Goal: Complete application form

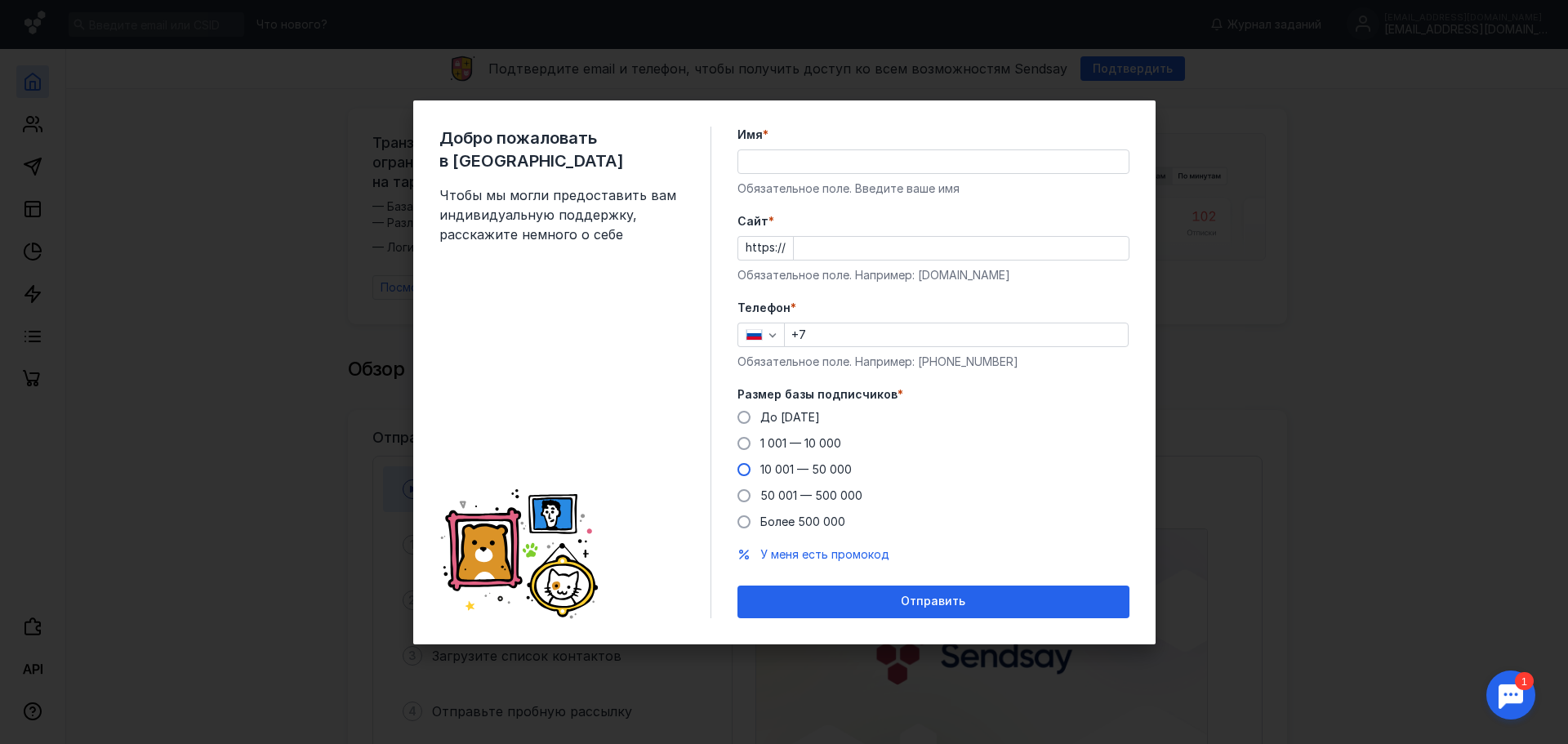
click at [742, 468] on span at bounding box center [744, 470] width 13 height 13
click at [0, 0] on input "10 001 — 50 000" at bounding box center [0, 0] width 0 height 0
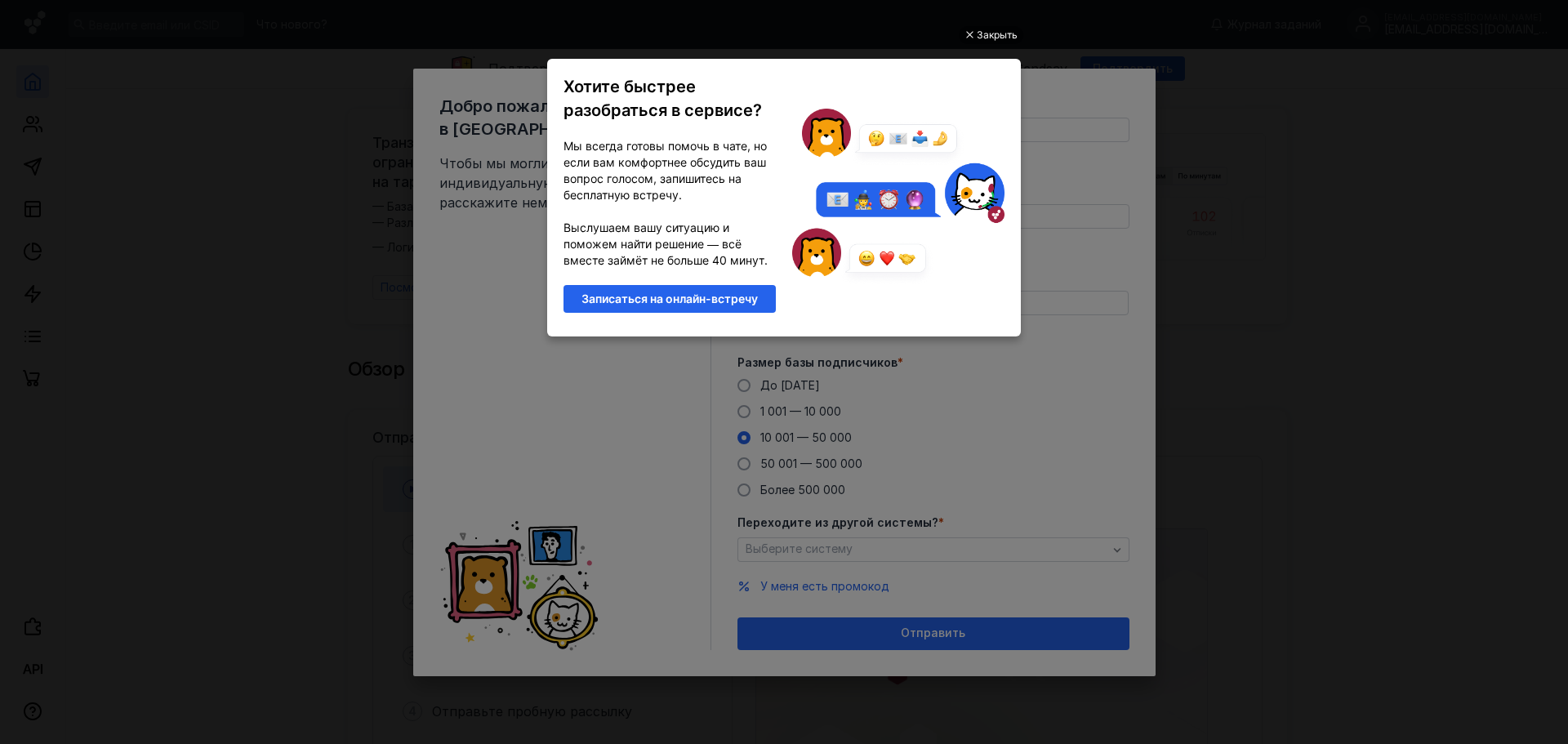
click at [687, 298] on link "Записаться на онлайн-встречу" at bounding box center [670, 299] width 212 height 28
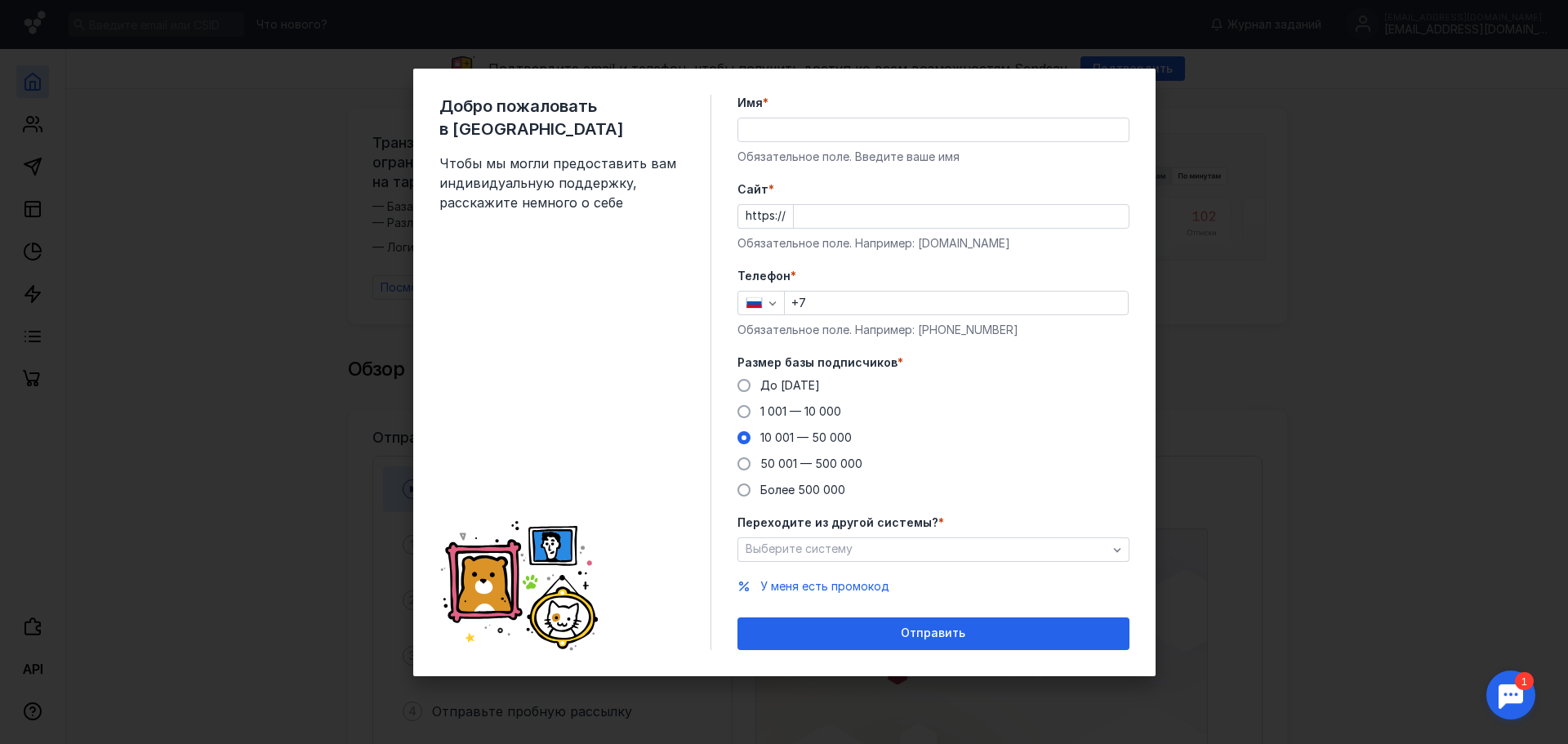
click at [865, 305] on input "+7" at bounding box center [956, 303] width 343 height 23
type input "[PHONE_NUMBER]"
click at [799, 127] on input "Имя *" at bounding box center [934, 129] width 390 height 23
type input "F"
type input "[PERSON_NAME]"
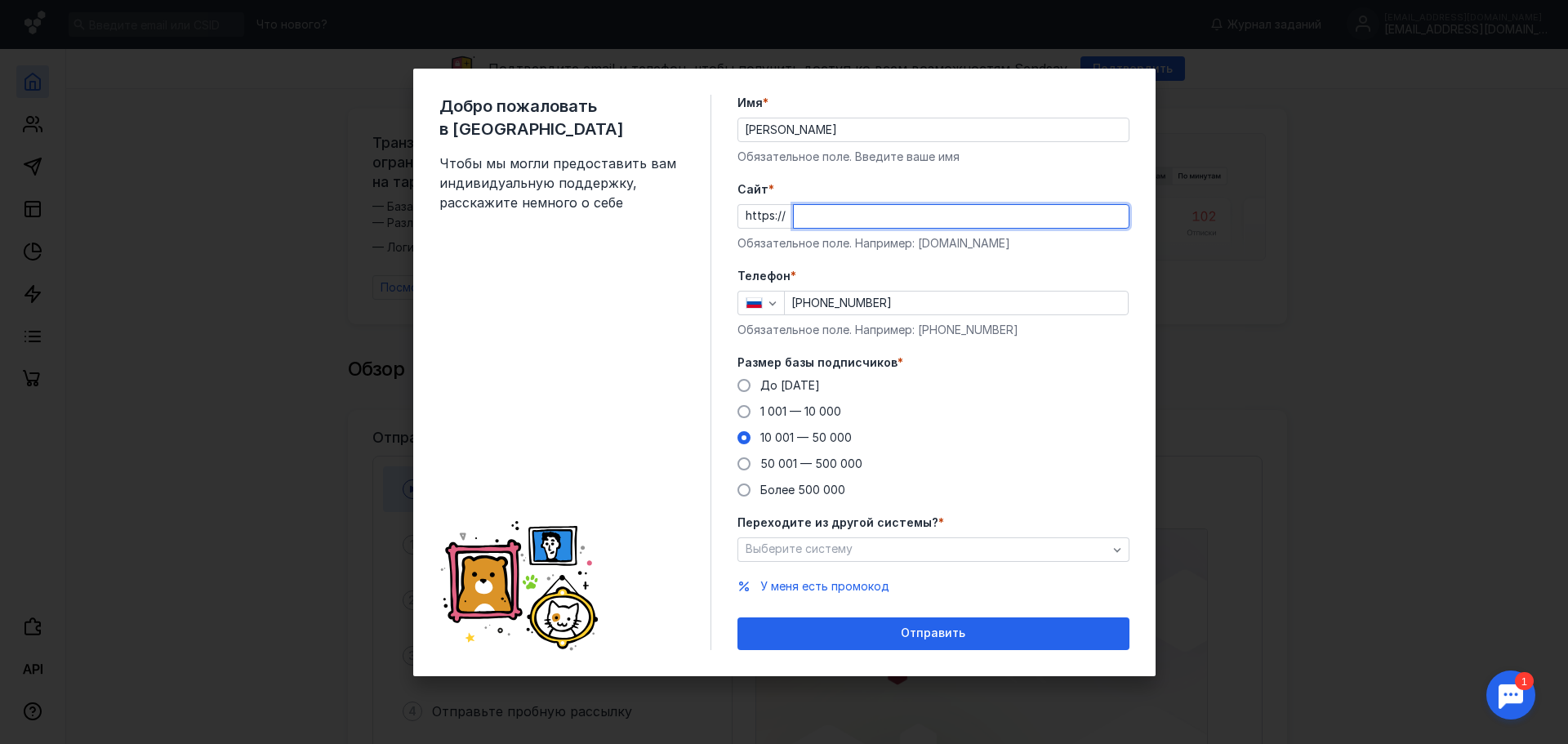
click at [829, 223] on input "Cайт *" at bounding box center [961, 216] width 335 height 23
paste input "[DOMAIN_NAME][URL]"
click at [829, 223] on input "[DOMAIN_NAME][URL]" at bounding box center [961, 216] width 335 height 23
click at [918, 217] on input "[DOMAIN_NAME][URL]" at bounding box center [961, 216] width 335 height 23
type input "[DOMAIN_NAME][URL]"
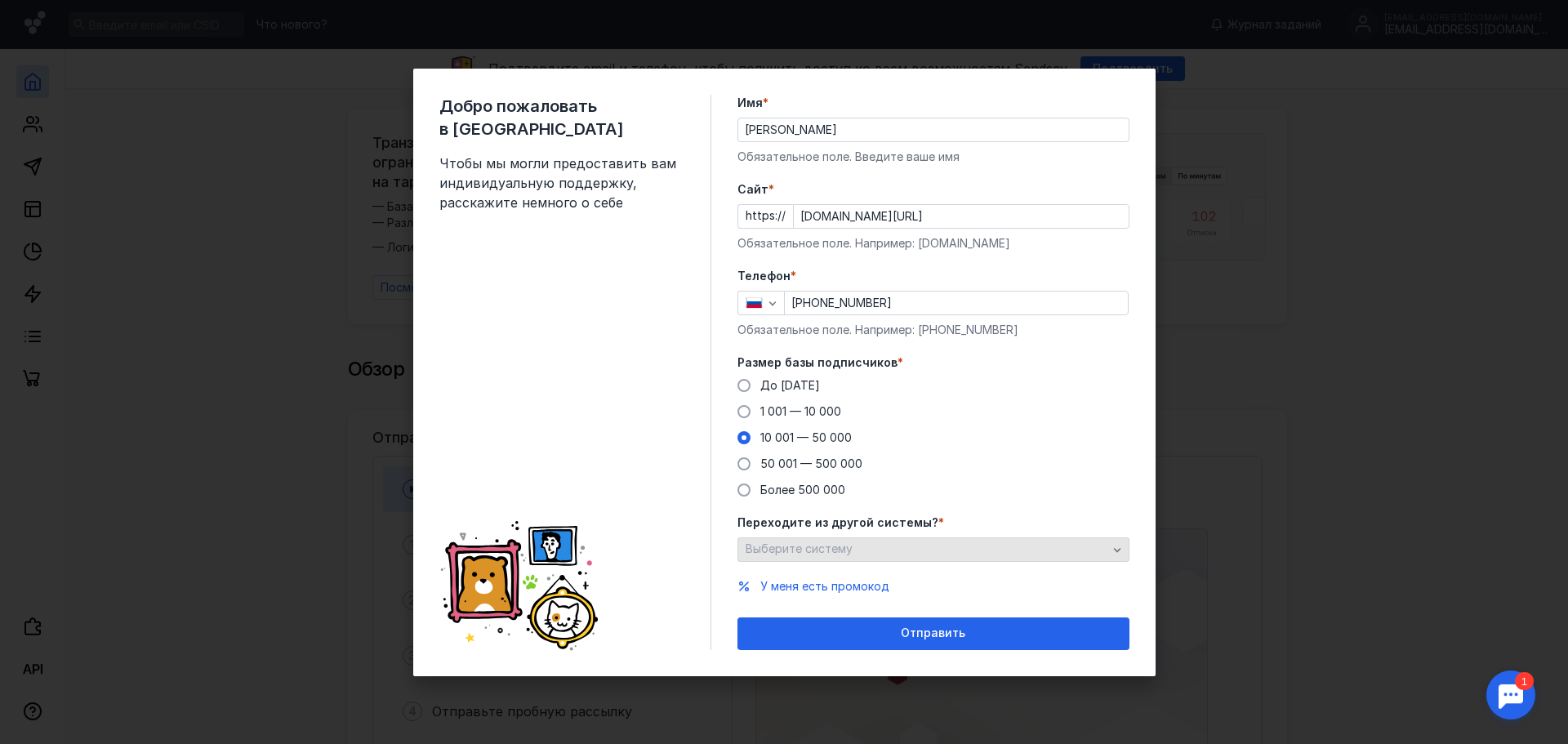
click at [1121, 552] on icon "button" at bounding box center [1118, 550] width 13 height 13
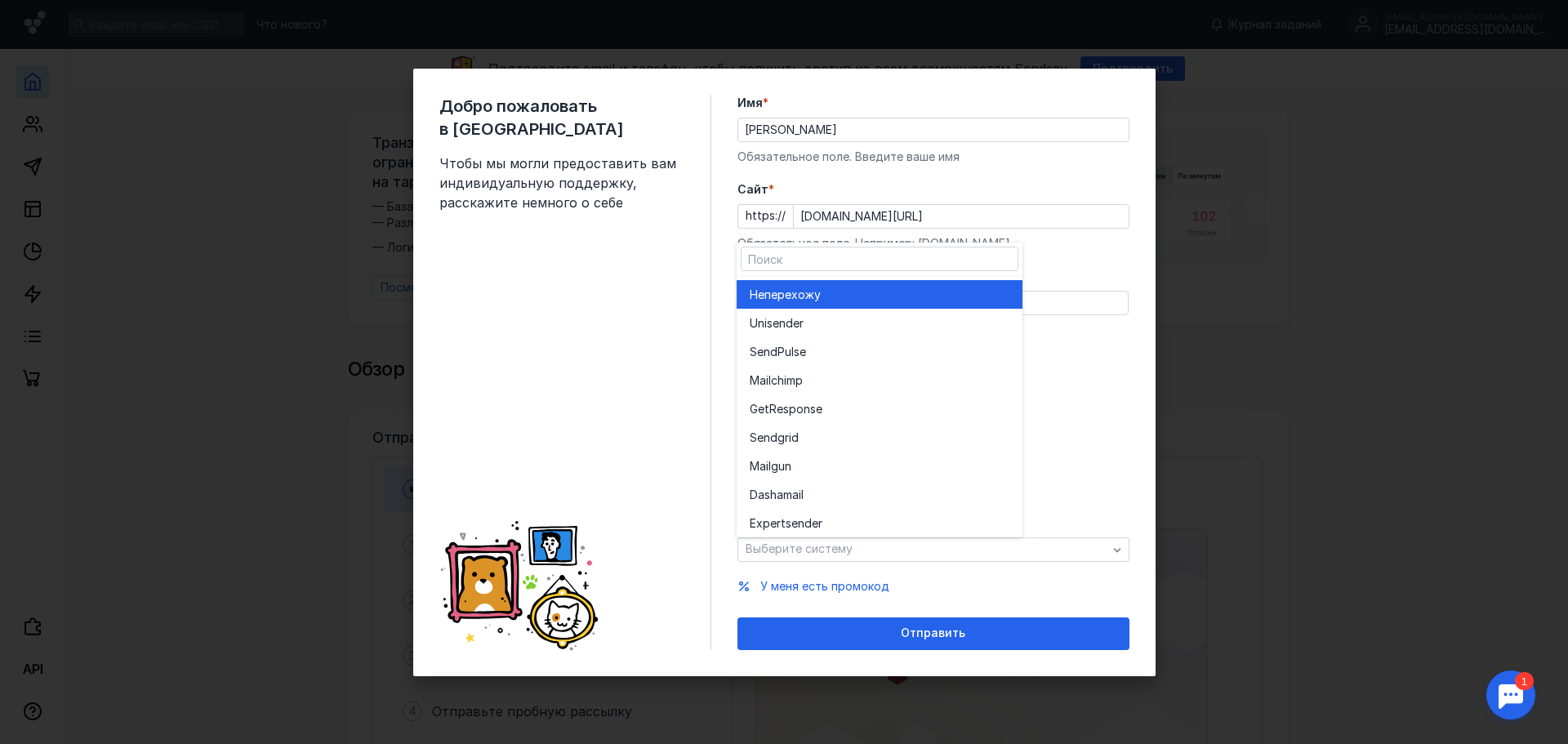
click at [1113, 429] on div "До [DATE] 1 001 — 10 000 10 001 — 50 000 50 001 — 500 000 Более 500 000" at bounding box center [934, 437] width 392 height 121
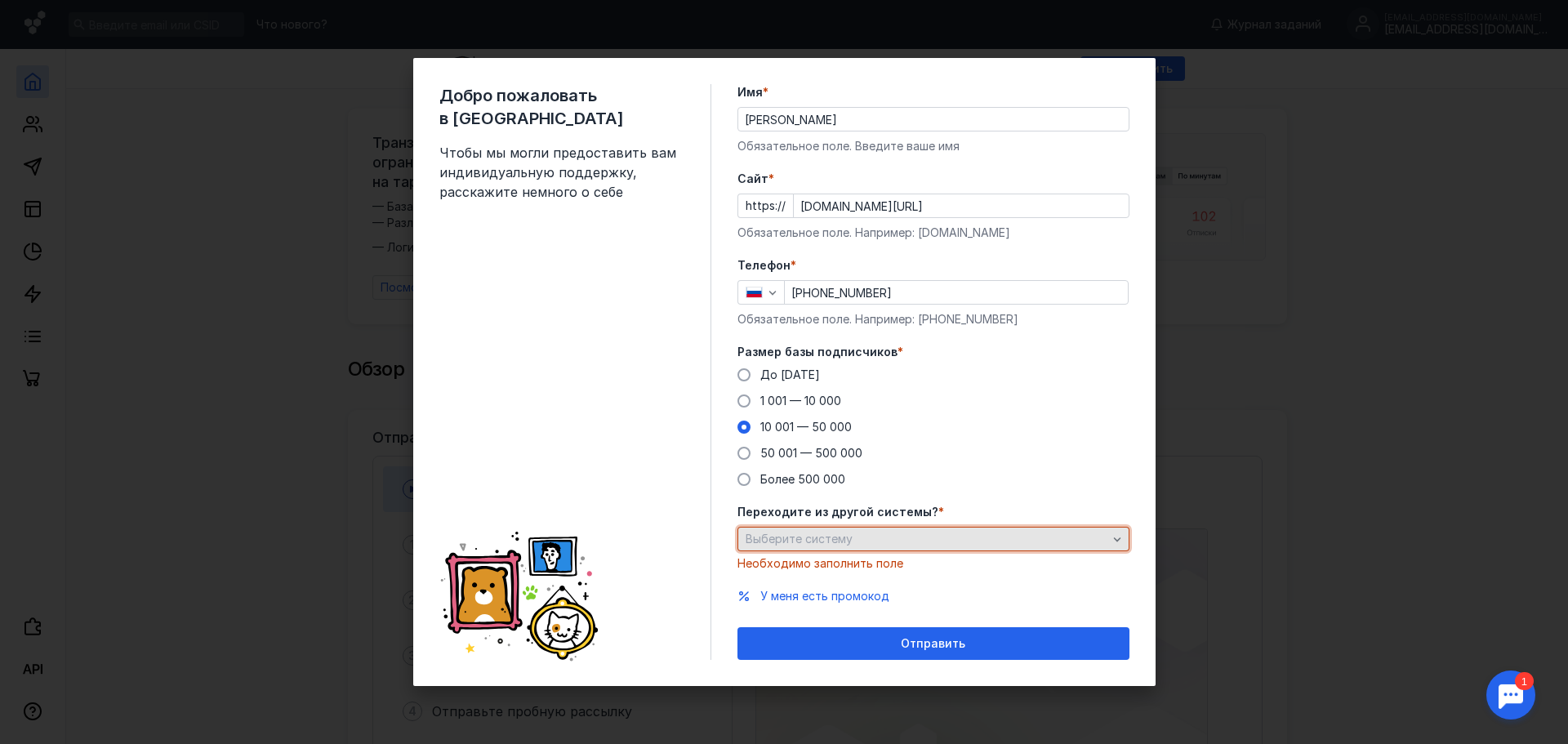
click at [1121, 539] on icon "button" at bounding box center [1118, 539] width 13 height 13
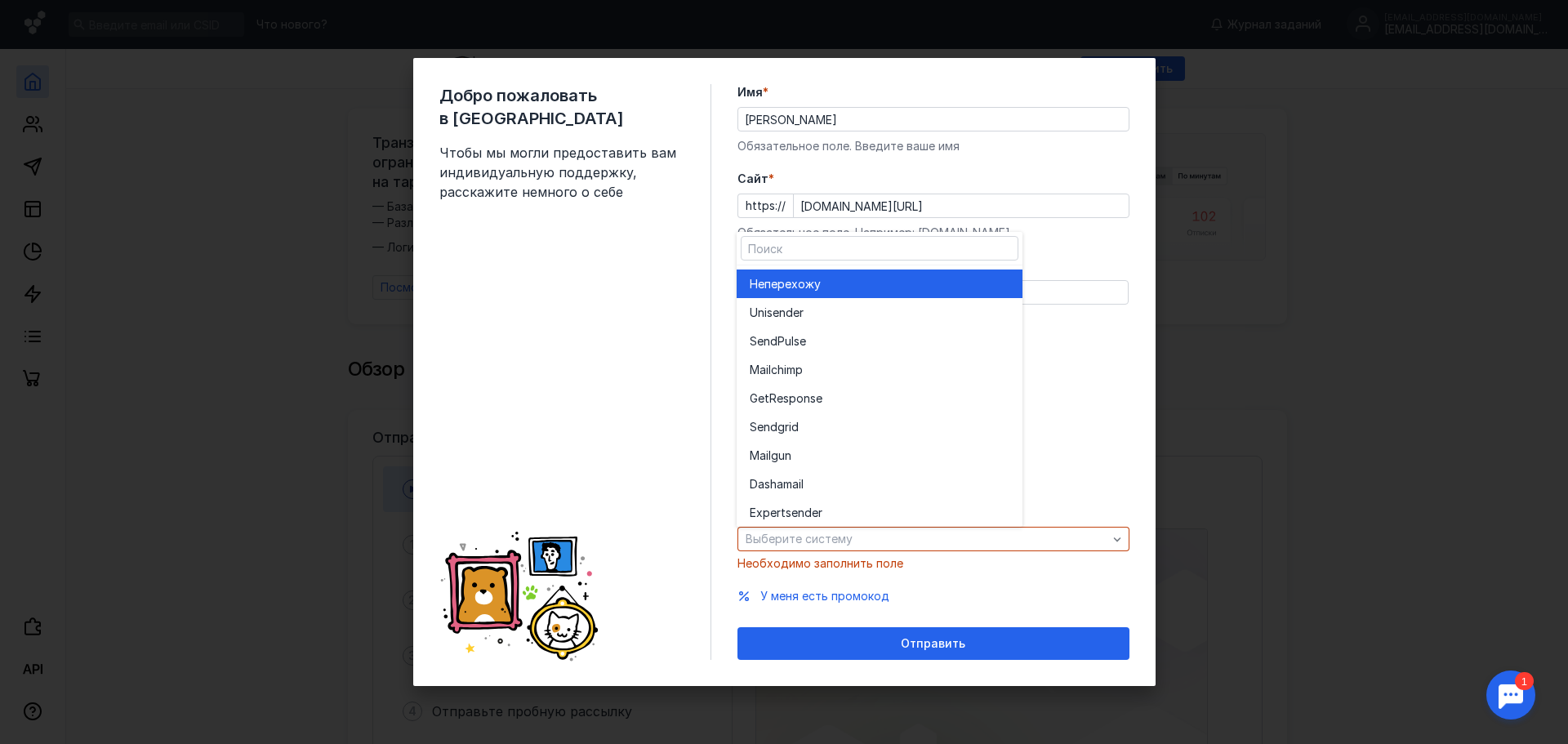
click at [821, 288] on span "перехожу" at bounding box center [793, 283] width 56 height 16
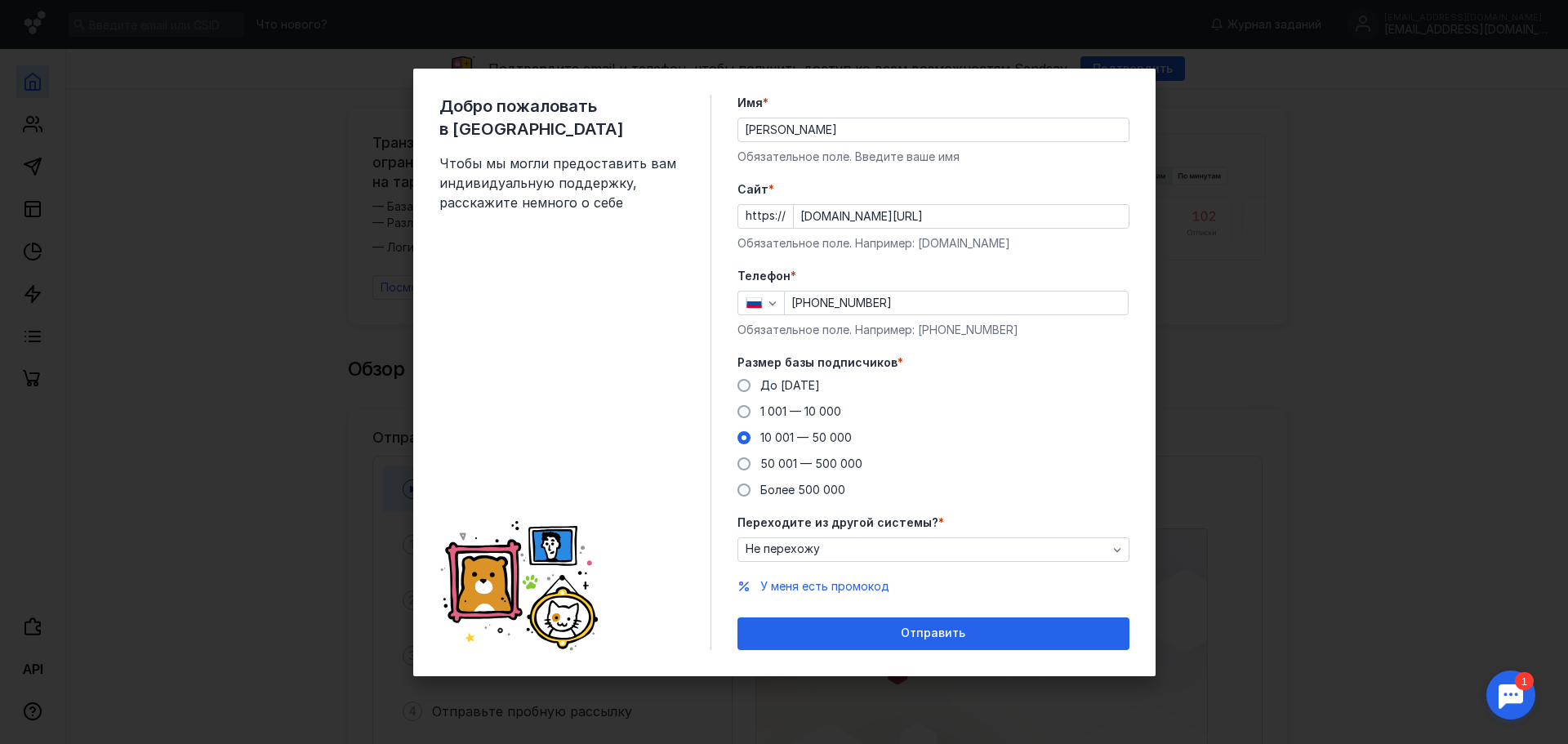
click at [927, 296] on input "[PHONE_NUMBER]" at bounding box center [956, 303] width 343 height 23
drag, startPoint x: 927, startPoint y: 296, endPoint x: 811, endPoint y: 296, distance: 116.0
click at [811, 296] on input "[PHONE_NUMBER]" at bounding box center [956, 303] width 343 height 23
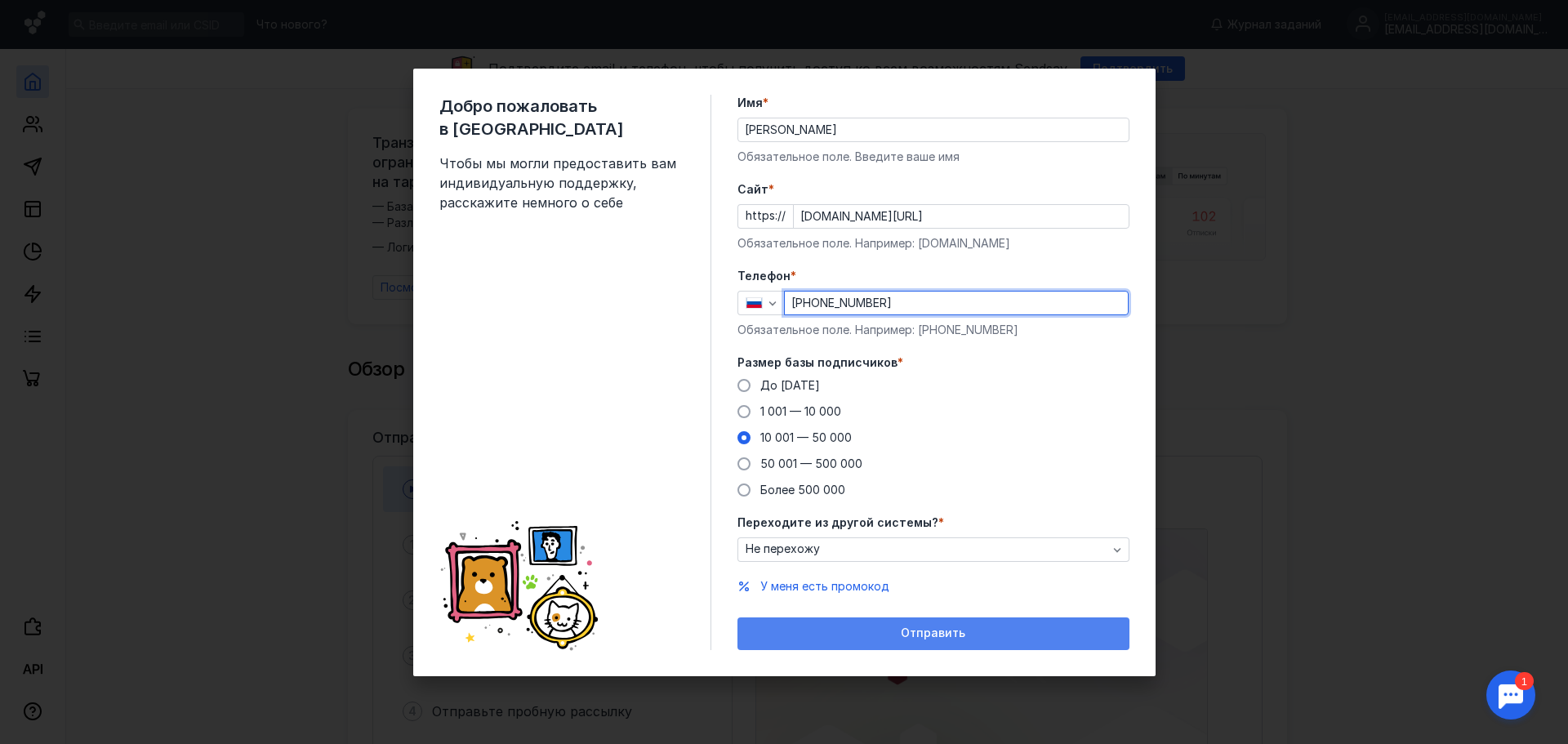
type input "[PHONE_NUMBER]"
click at [949, 636] on span "Отправить" at bounding box center [933, 633] width 65 height 14
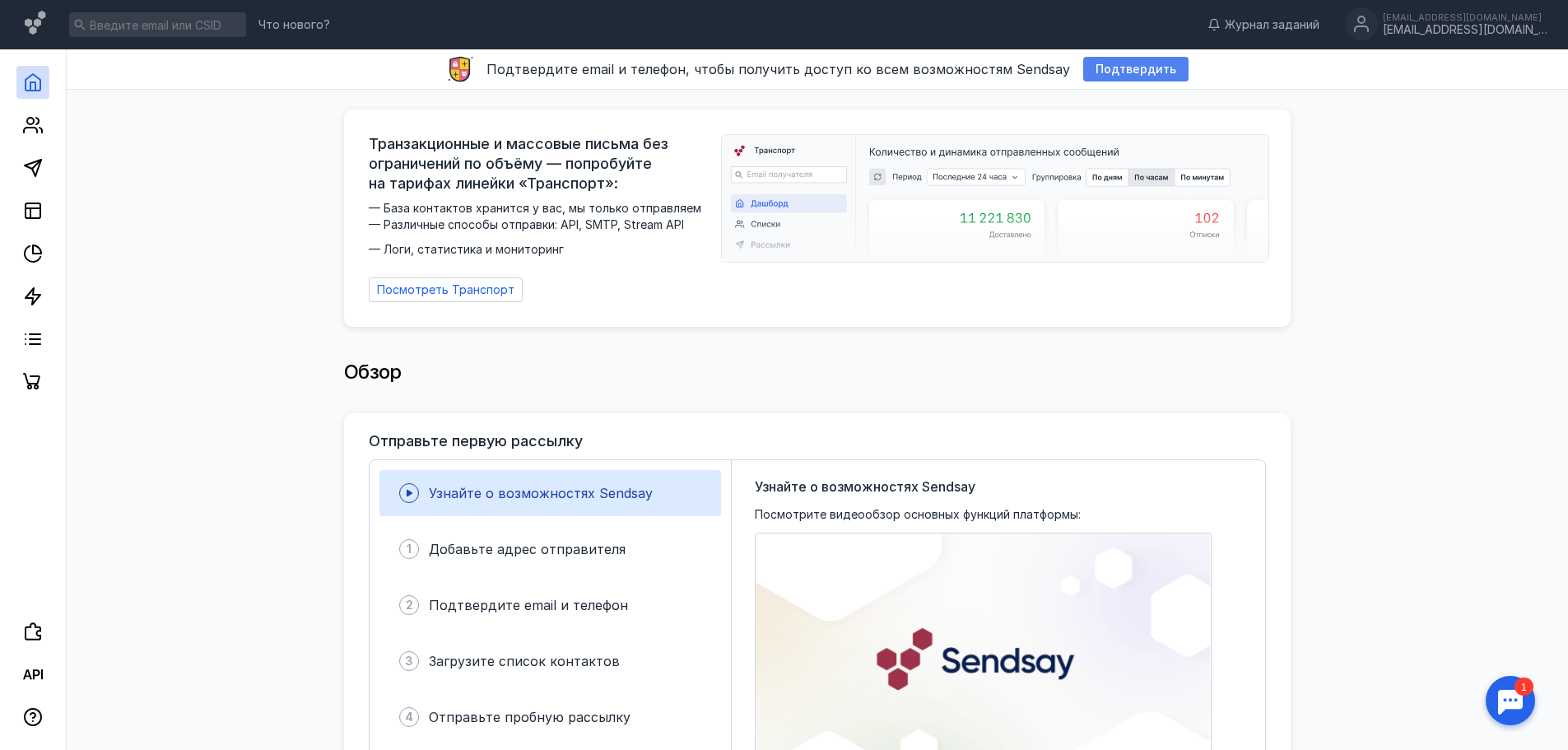
click at [1139, 68] on span "Подтвердить" at bounding box center [1136, 69] width 80 height 14
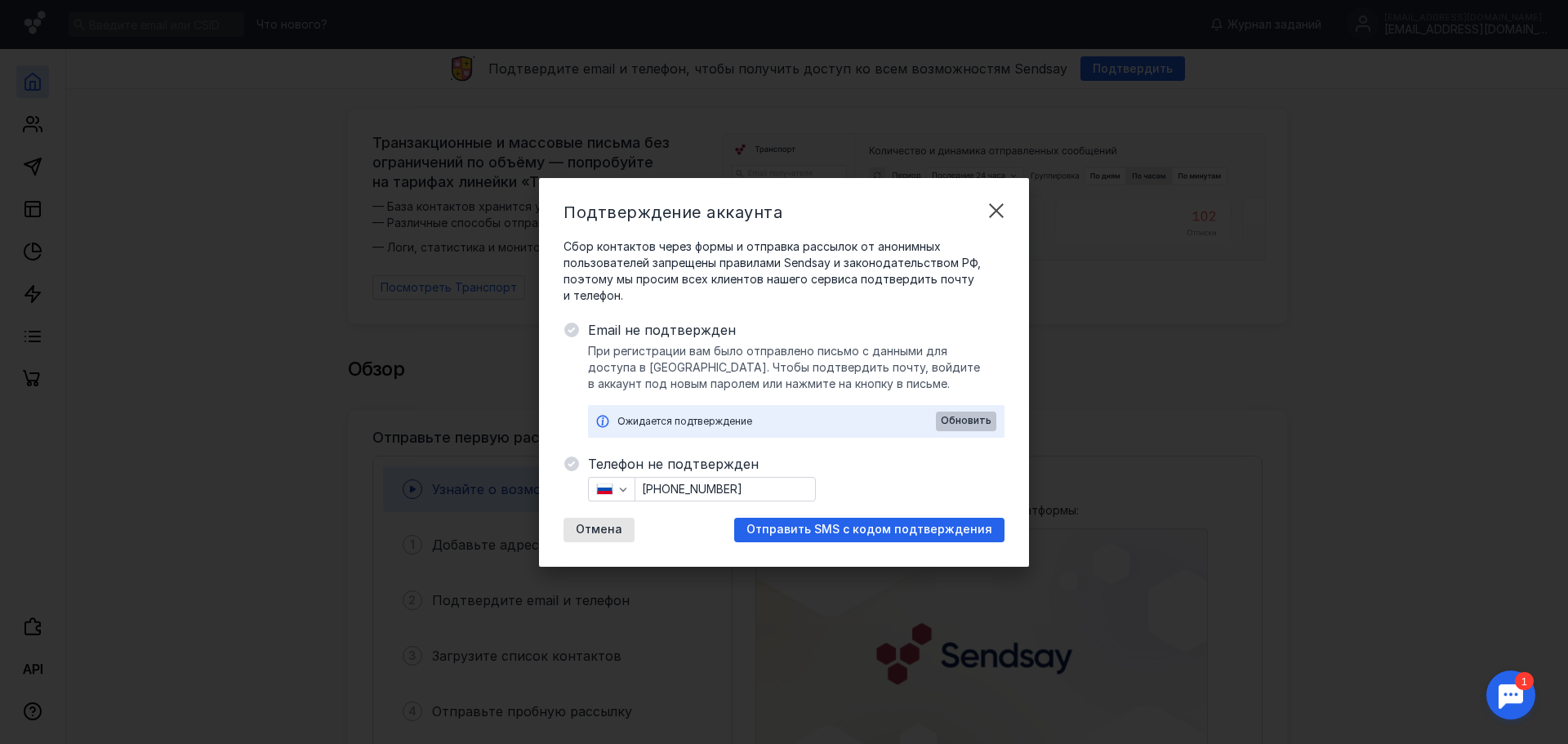
click at [965, 423] on span "Обновить" at bounding box center [967, 420] width 51 height 11
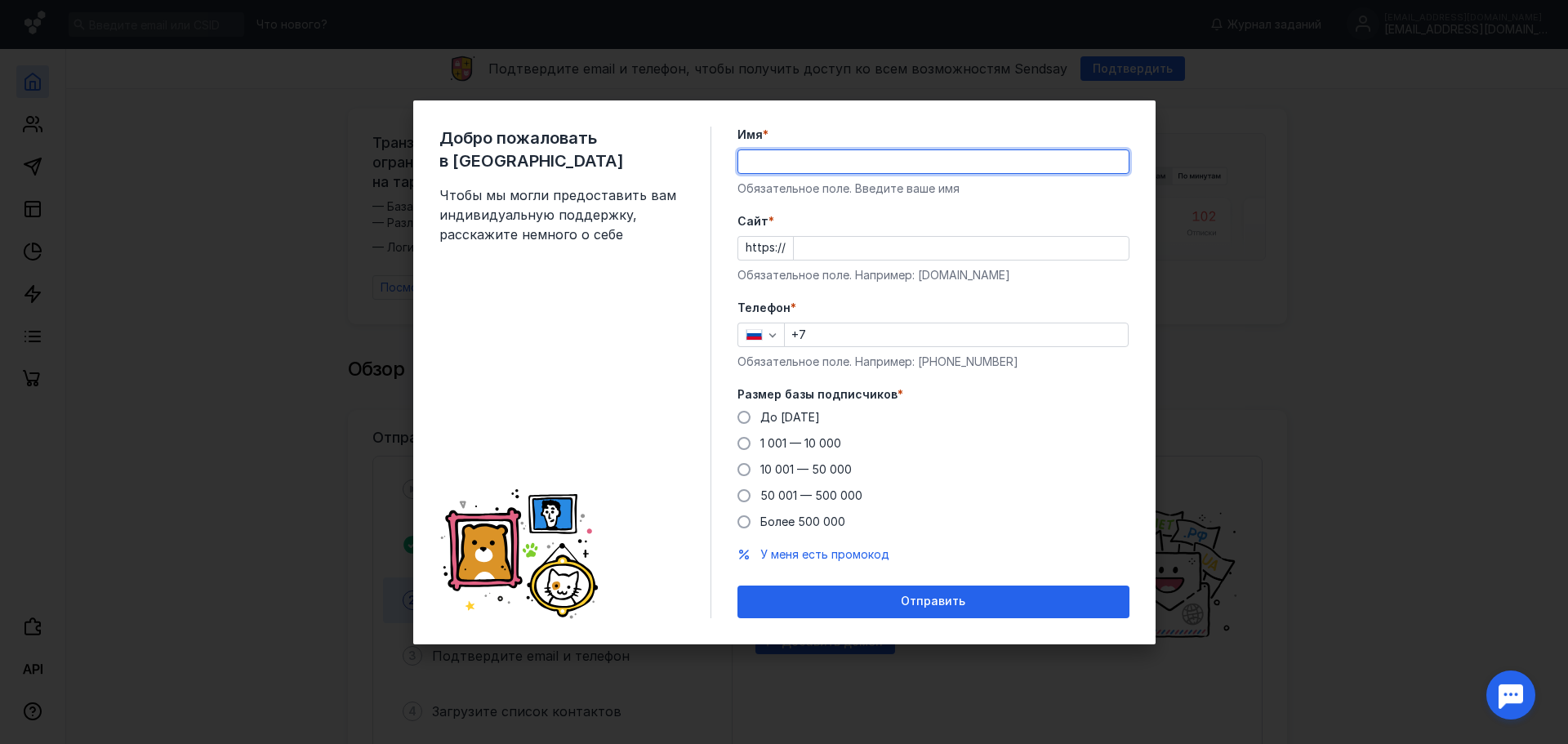
type input "F"
type input "[PERSON_NAME]"
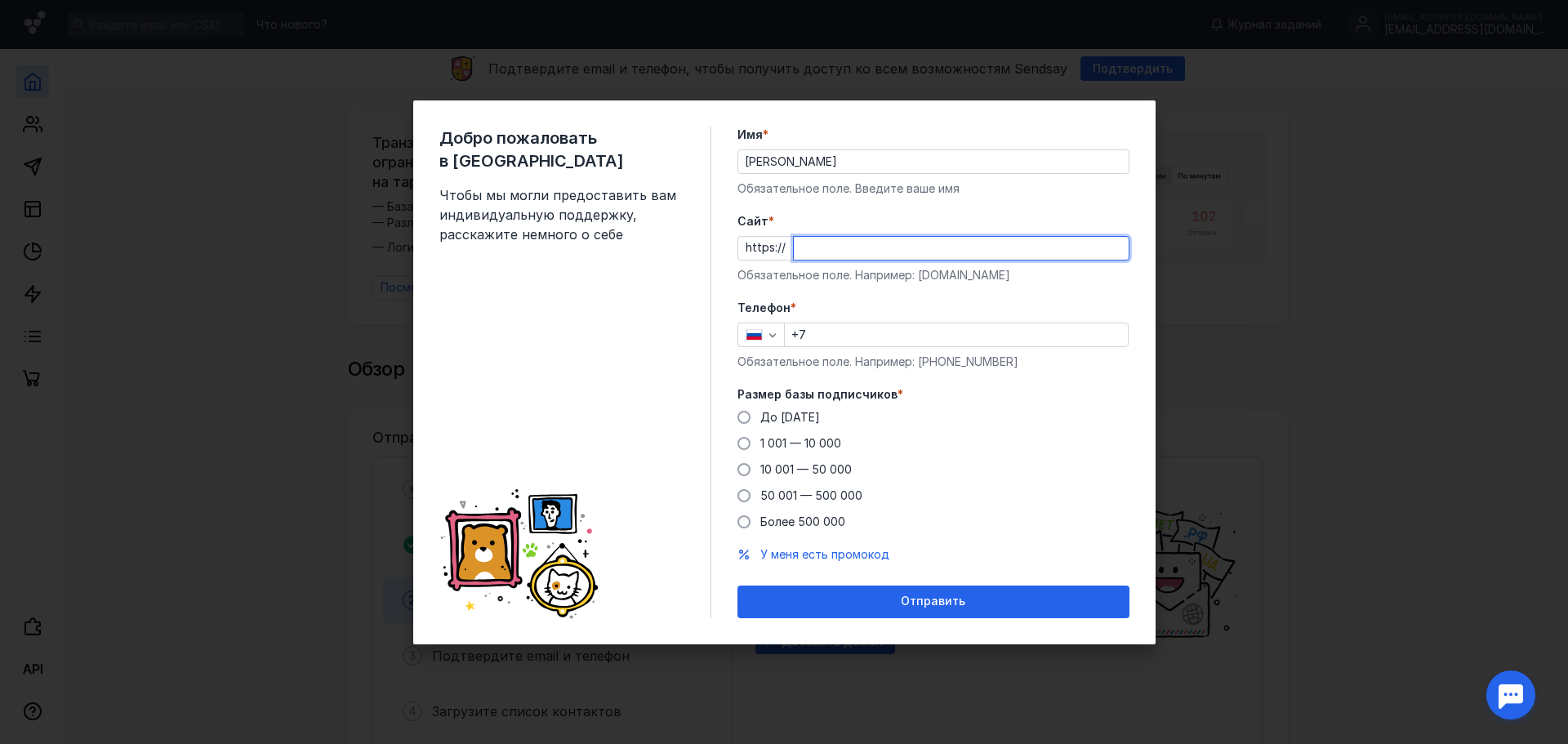
click at [859, 250] on input "Cайт *" at bounding box center [961, 248] width 335 height 23
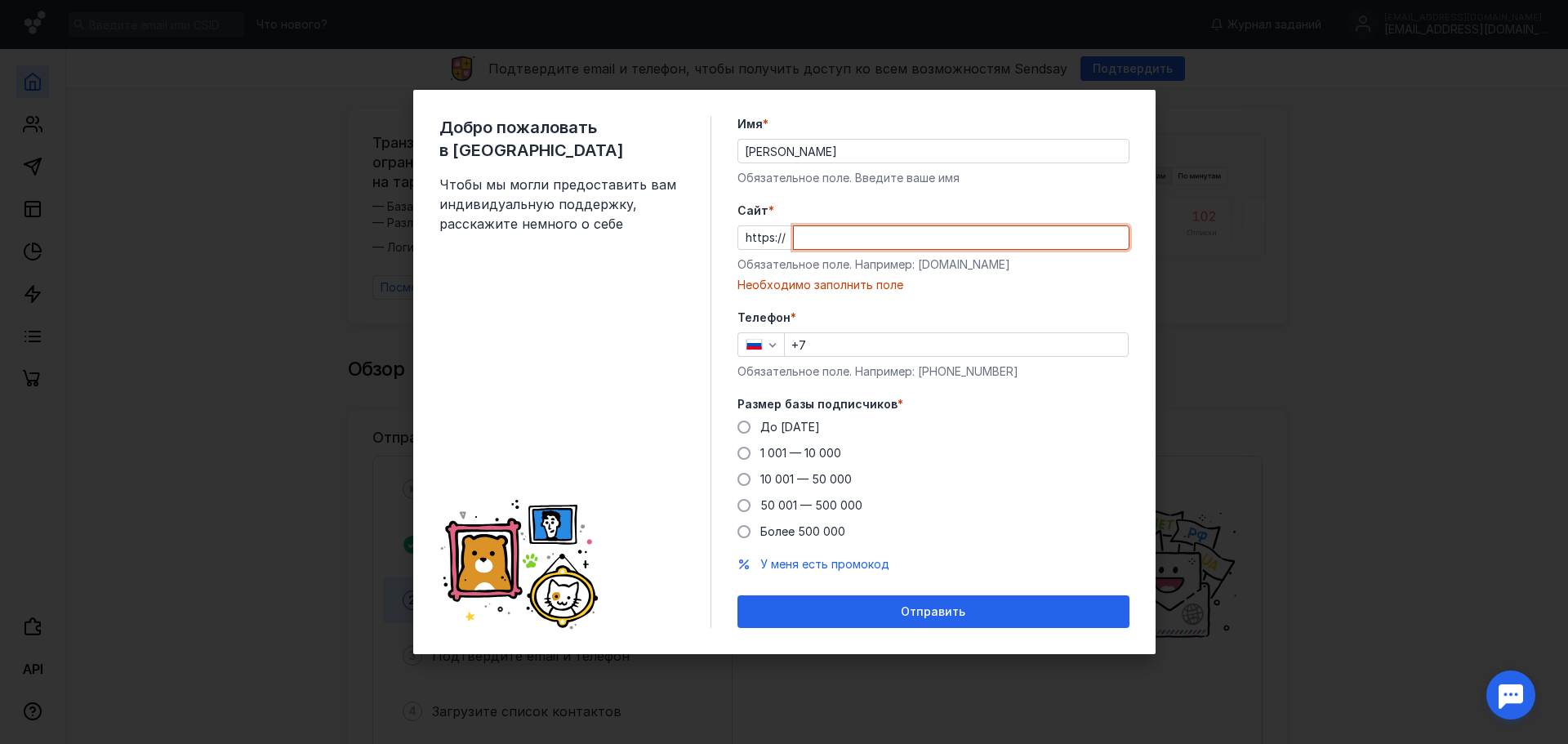
paste input "morozmusic.ru"
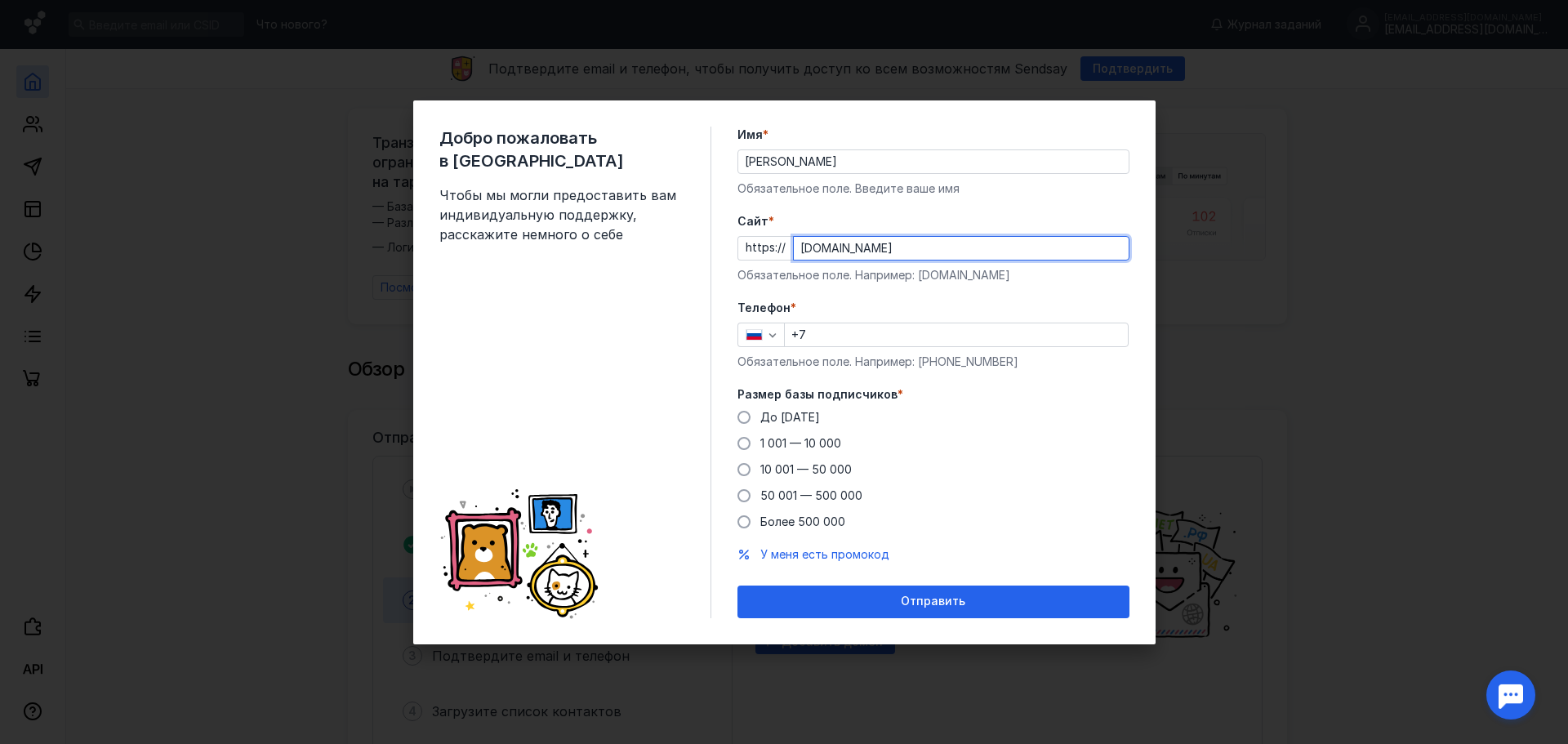
type input "morozmusic.ru"
click at [842, 342] on input "+7" at bounding box center [956, 335] width 343 height 23
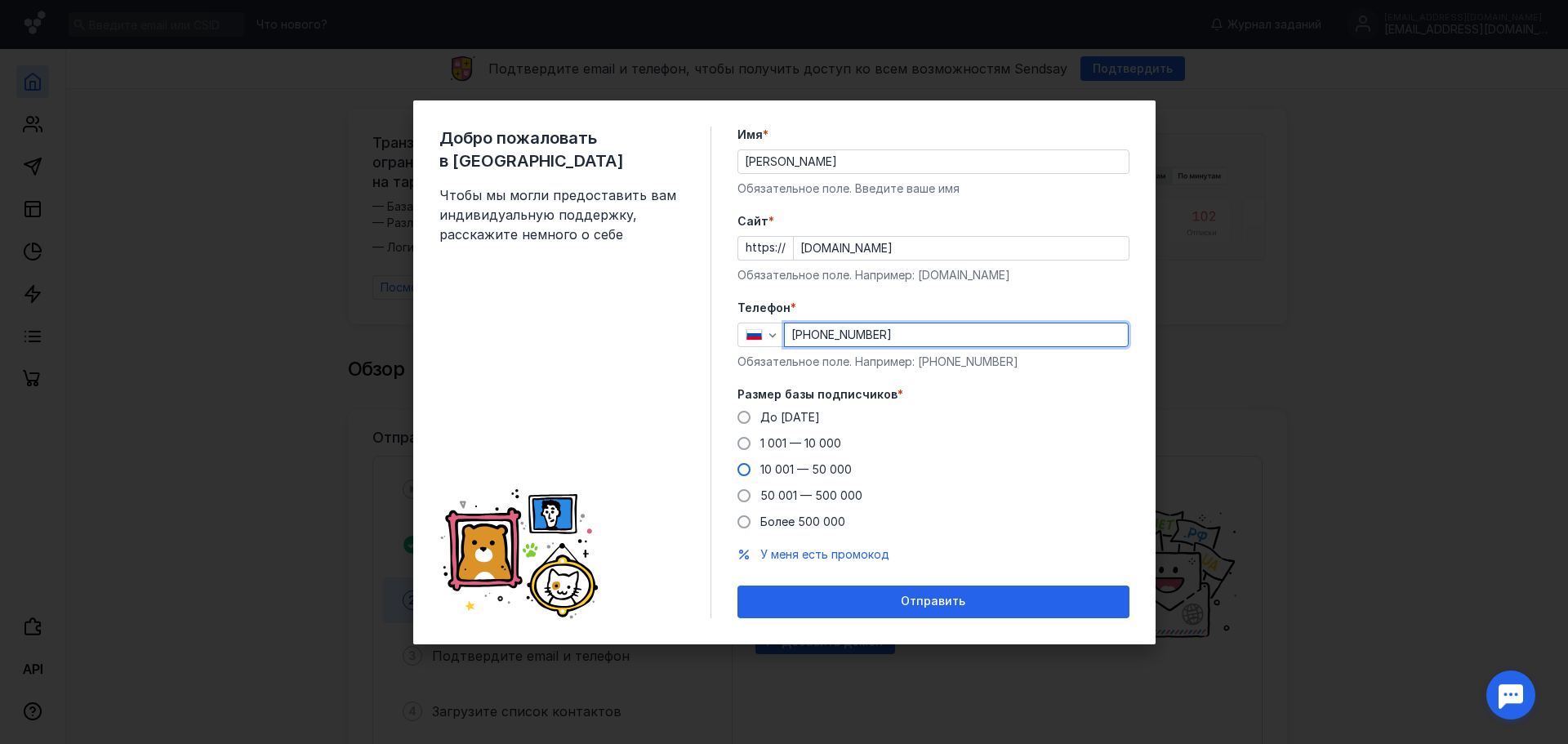
type input "[PHONE_NUMBER]"
click at [744, 471] on span at bounding box center [744, 470] width 13 height 13
click at [0, 0] on input "10 001 — 50 000" at bounding box center [0, 0] width 0 height 0
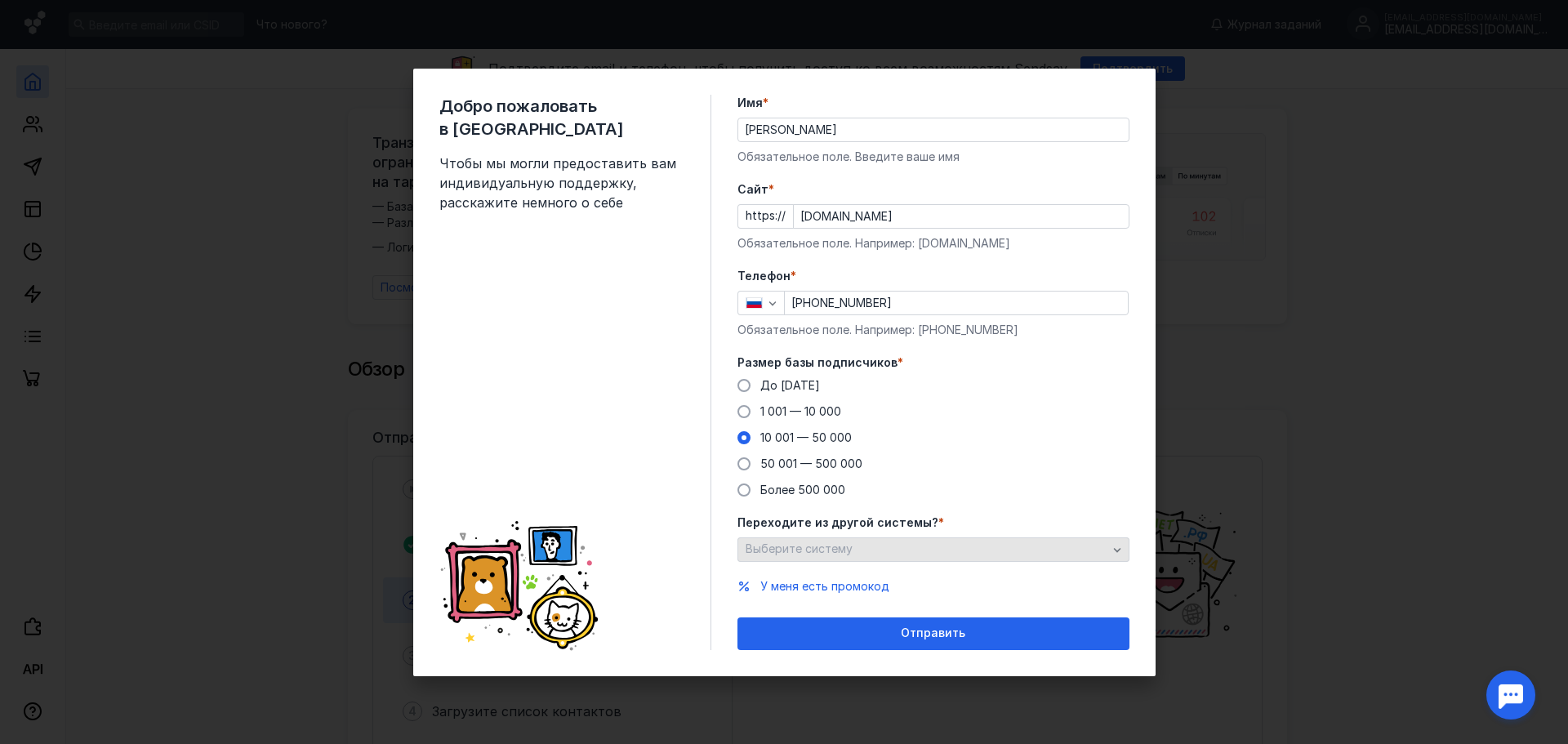
click at [1119, 546] on icon "button" at bounding box center [1118, 550] width 13 height 13
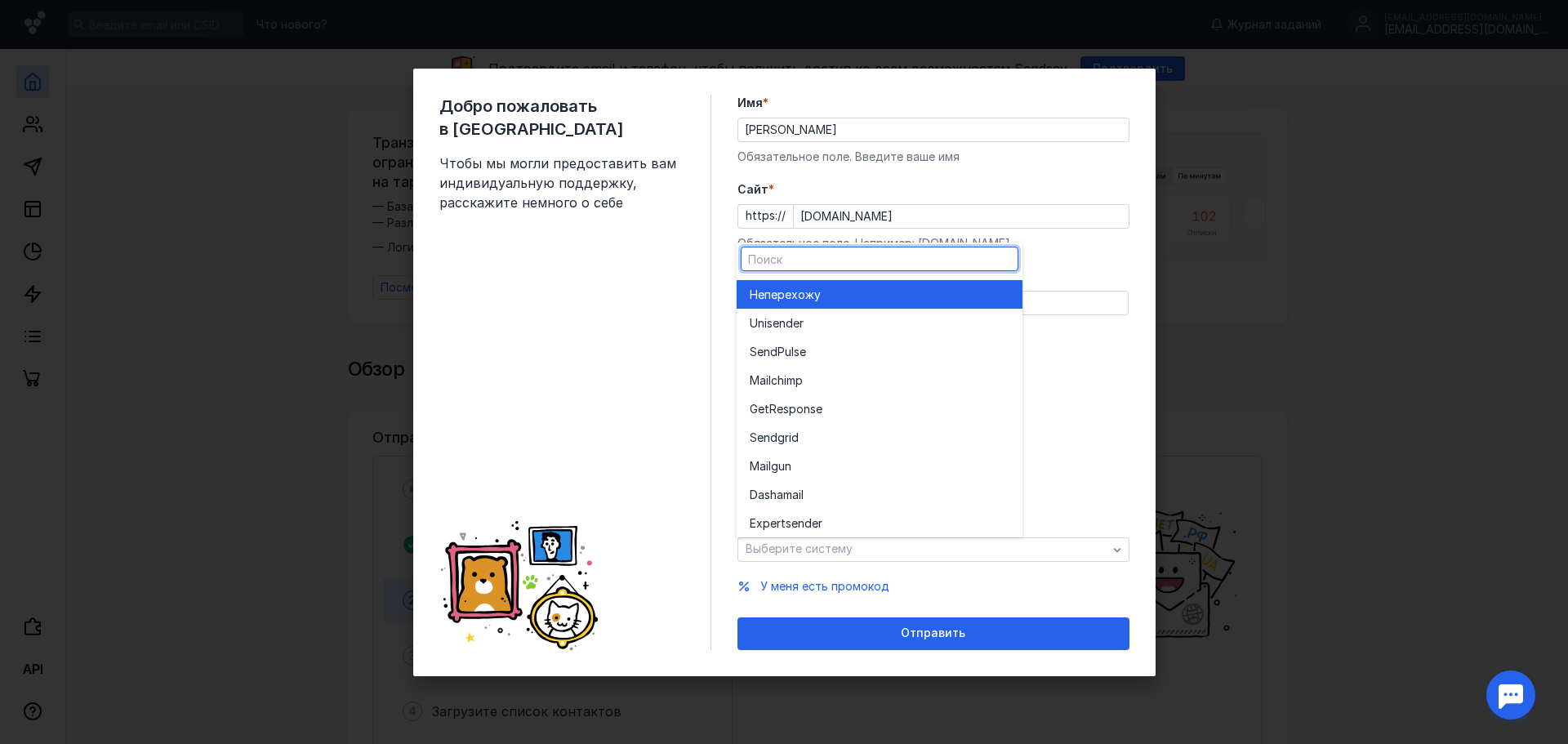
click at [867, 305] on div "Не перехожу" at bounding box center [879, 295] width 260 height 28
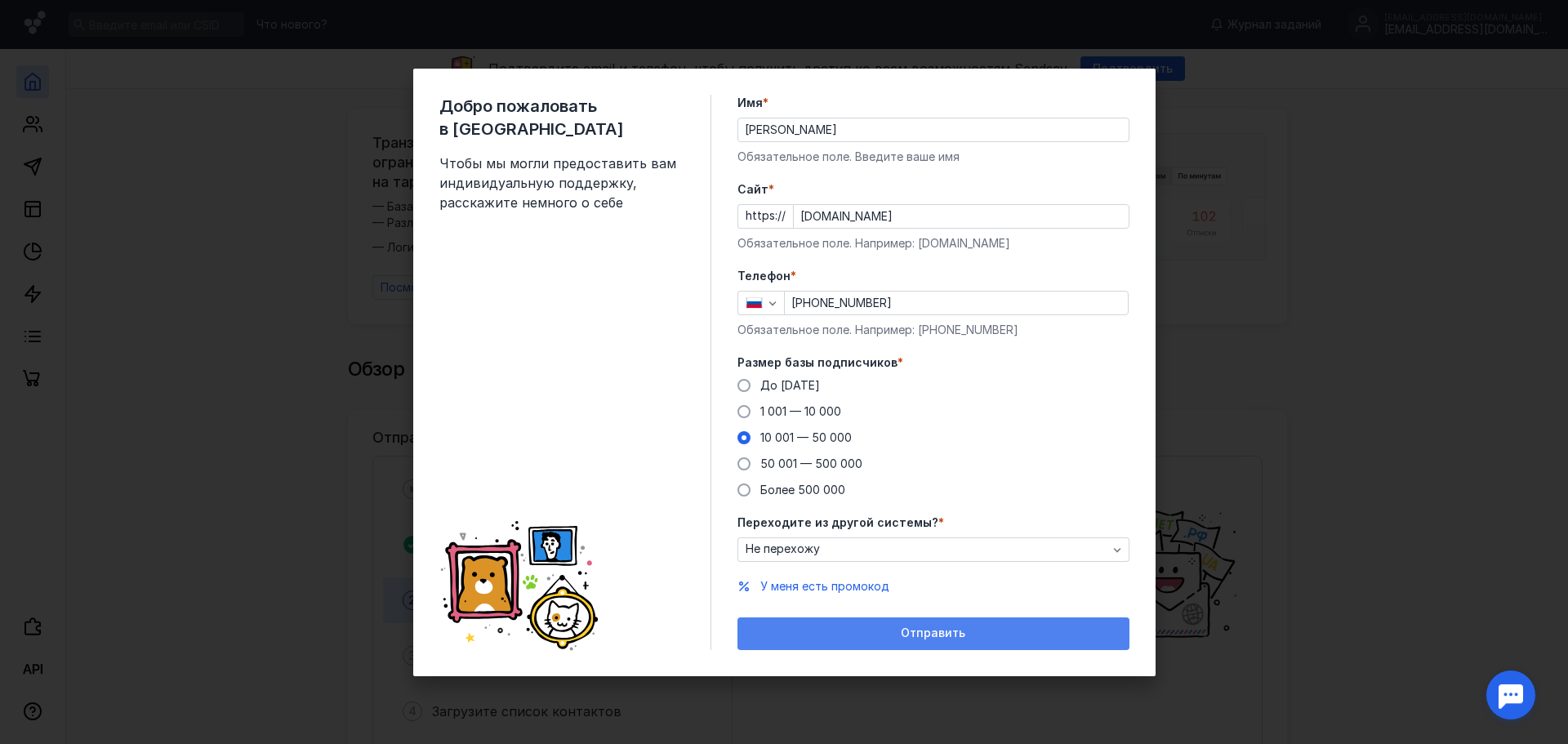
click at [980, 640] on div "Отправить" at bounding box center [934, 633] width 375 height 14
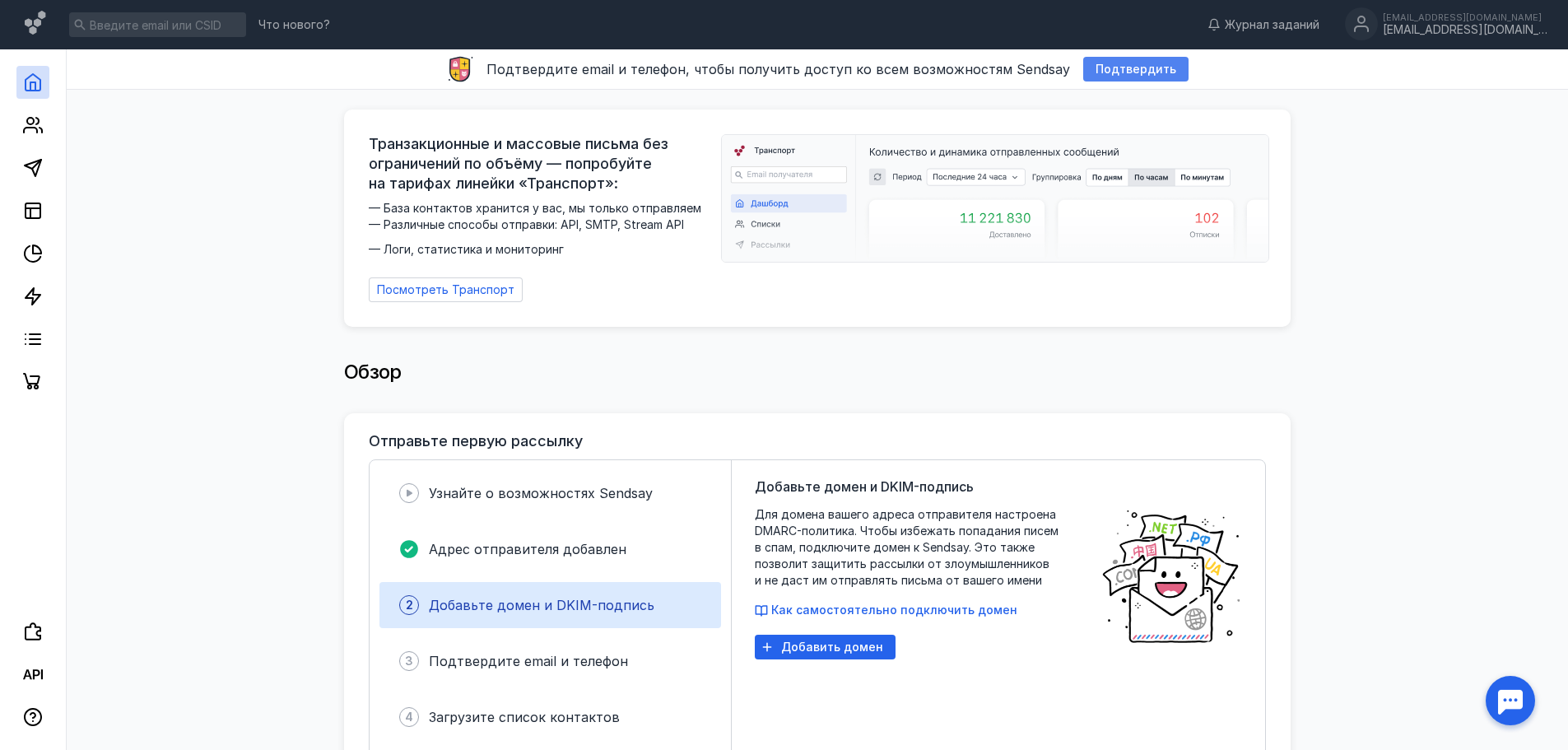
click at [1127, 70] on span "Подтвердить" at bounding box center [1136, 69] width 80 height 14
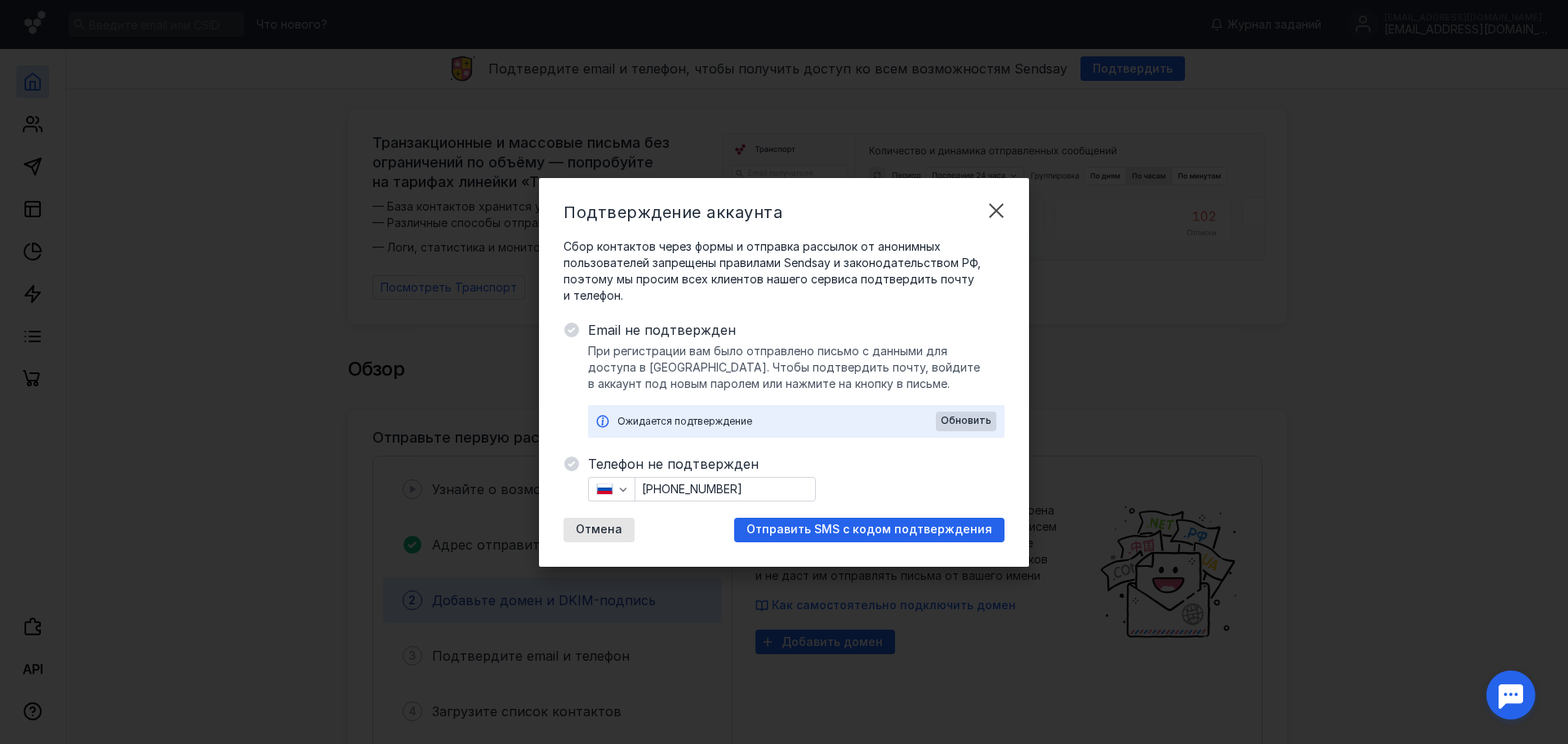
click at [664, 416] on div "Ожидается подтверждение" at bounding box center [776, 420] width 318 height 16
